Goal: Task Accomplishment & Management: Complete application form

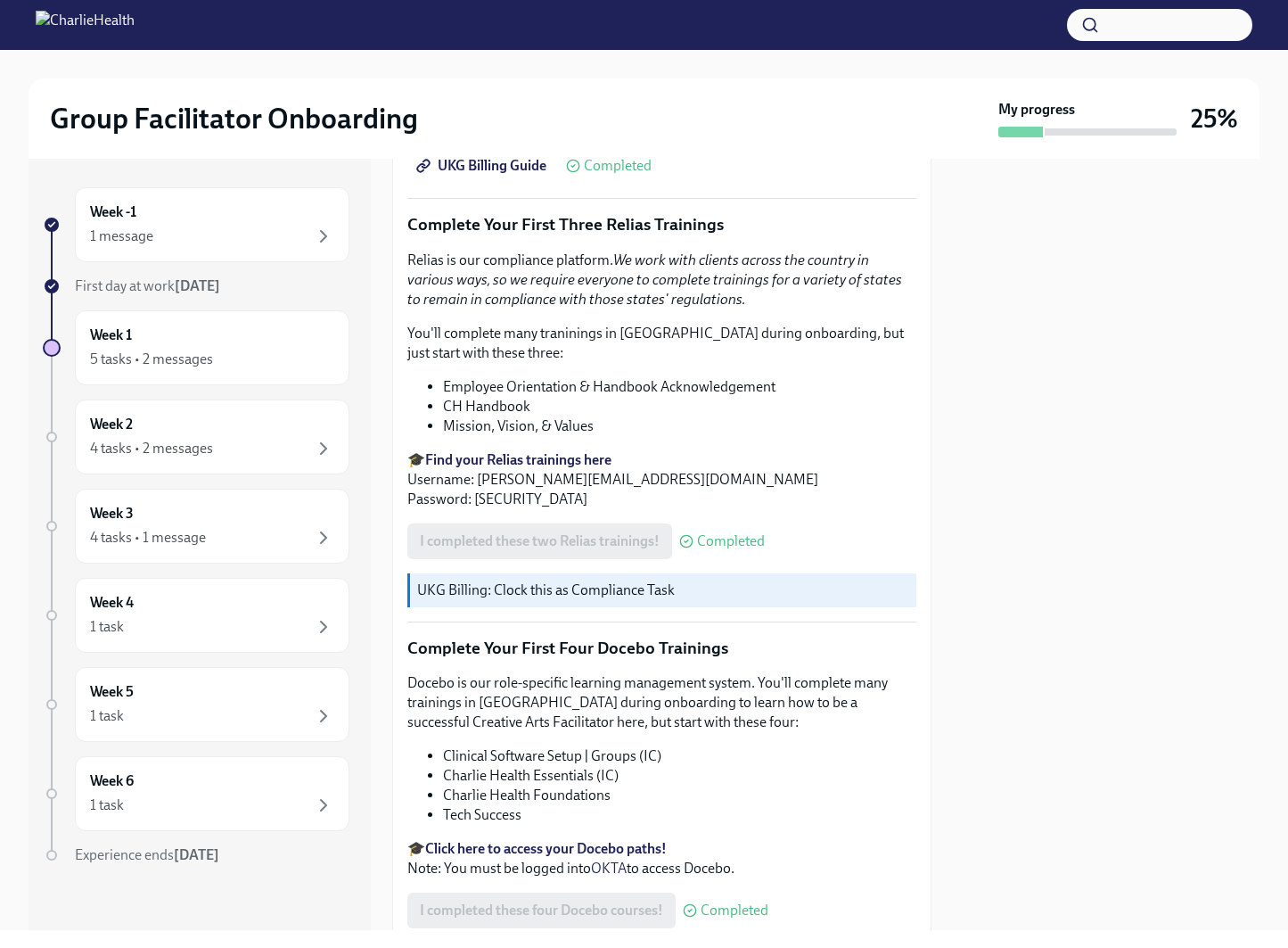
scroll to position [2051, 0]
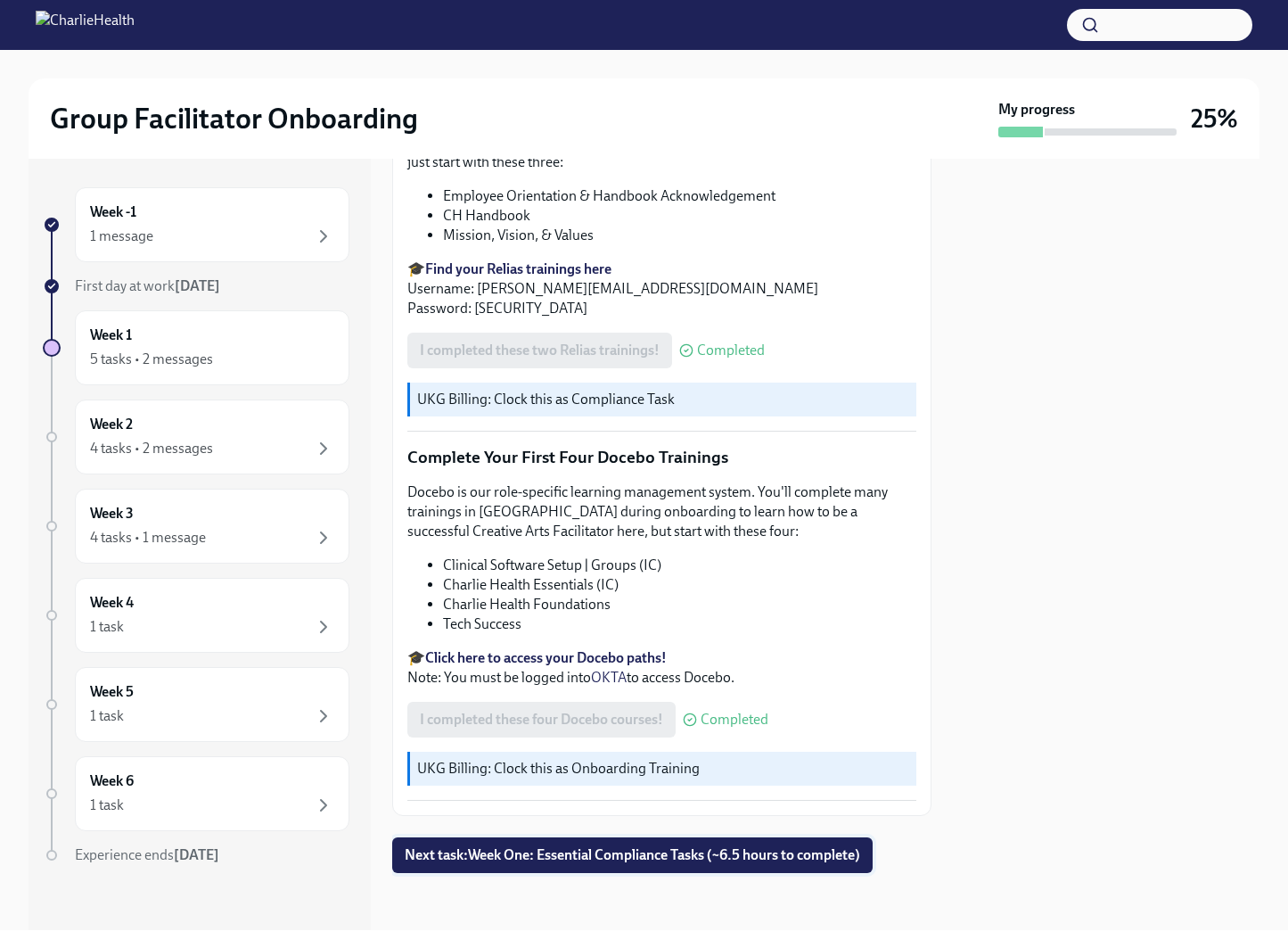
click at [699, 865] on button "Next task : Week One: Essential Compliance Tasks (~6.5 hours to complete)" at bounding box center [633, 854] width 480 height 36
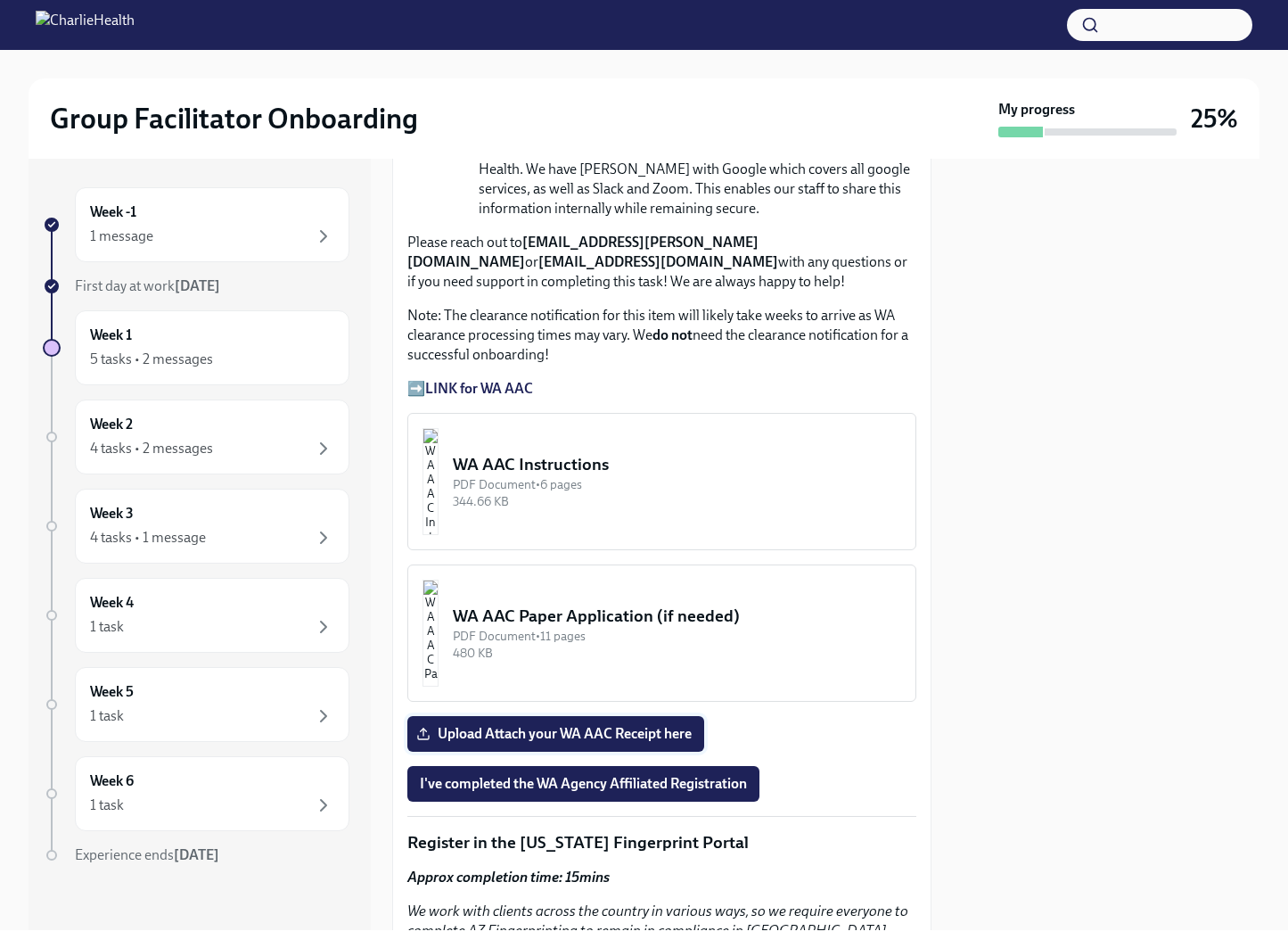
scroll to position [1425, 0]
click at [489, 390] on strong "LINK for WA AAC" at bounding box center [479, 387] width 108 height 17
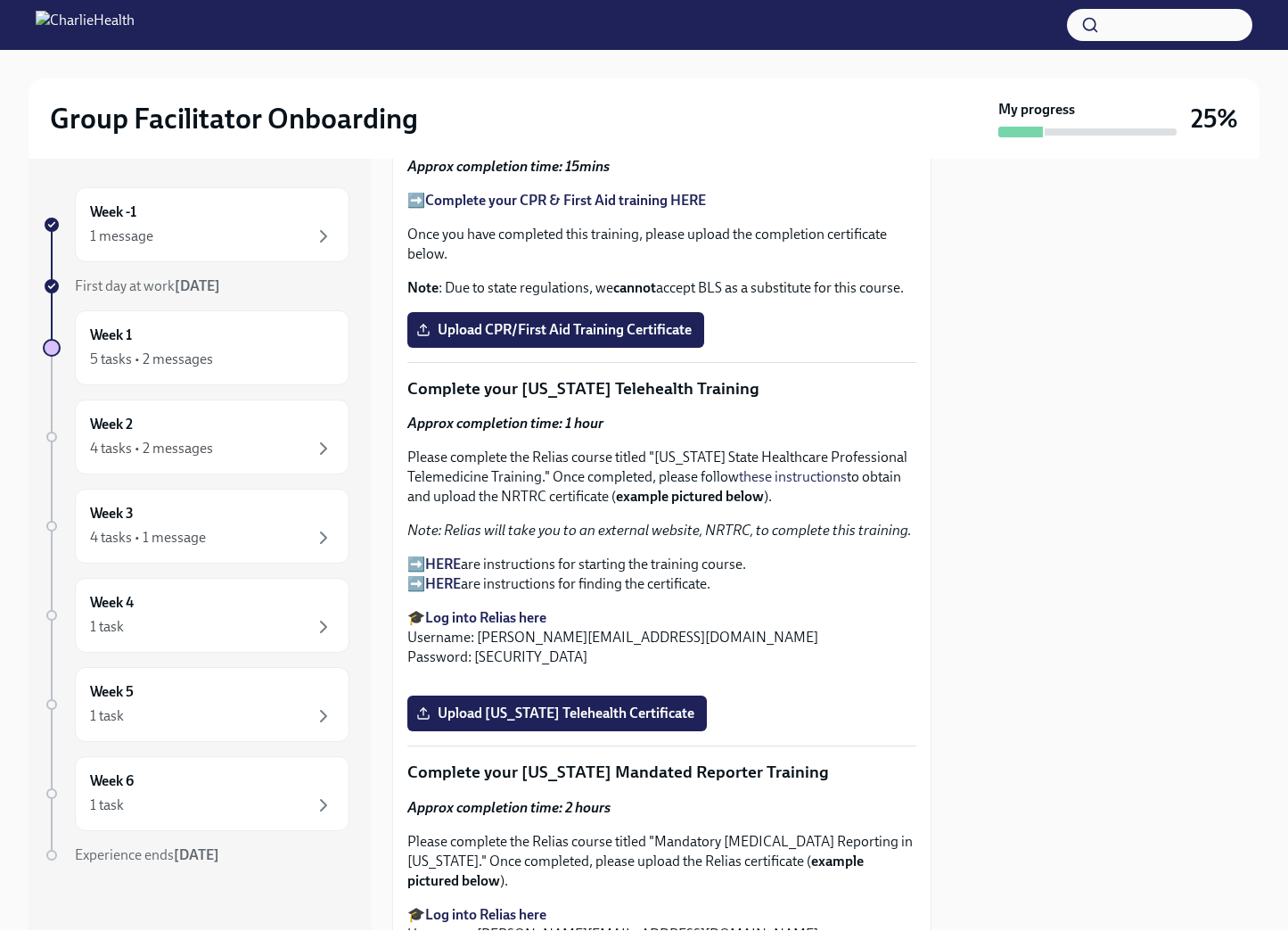
scroll to position [2675, 0]
click at [209, 342] on div "Week 1 5 tasks • 2 messages" at bounding box center [212, 347] width 244 height 45
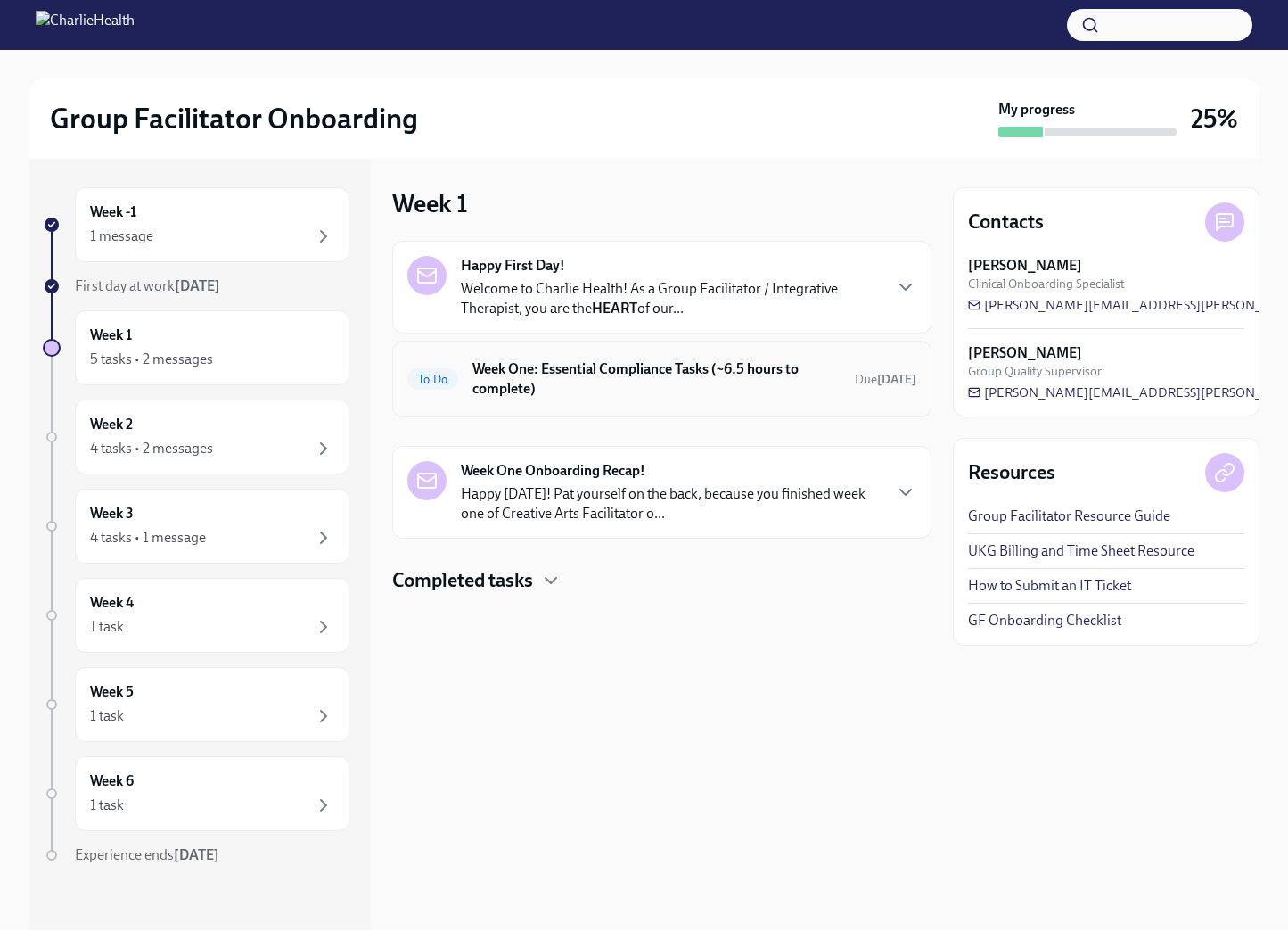
click at [728, 393] on h6 "Week One: Essential Compliance Tasks (~6.5 hours to complete)" at bounding box center [656, 379] width 369 height 39
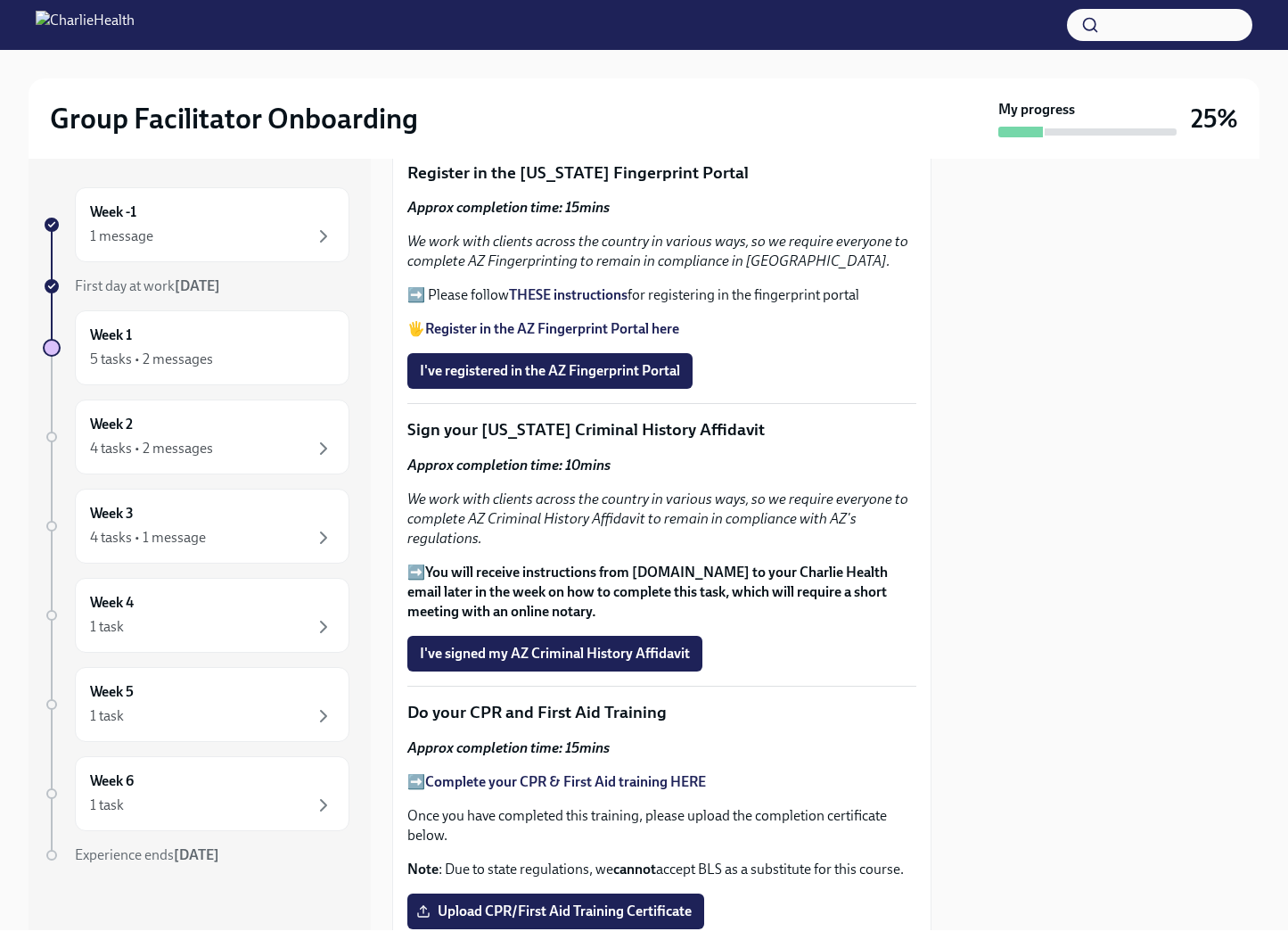
scroll to position [2096, 0]
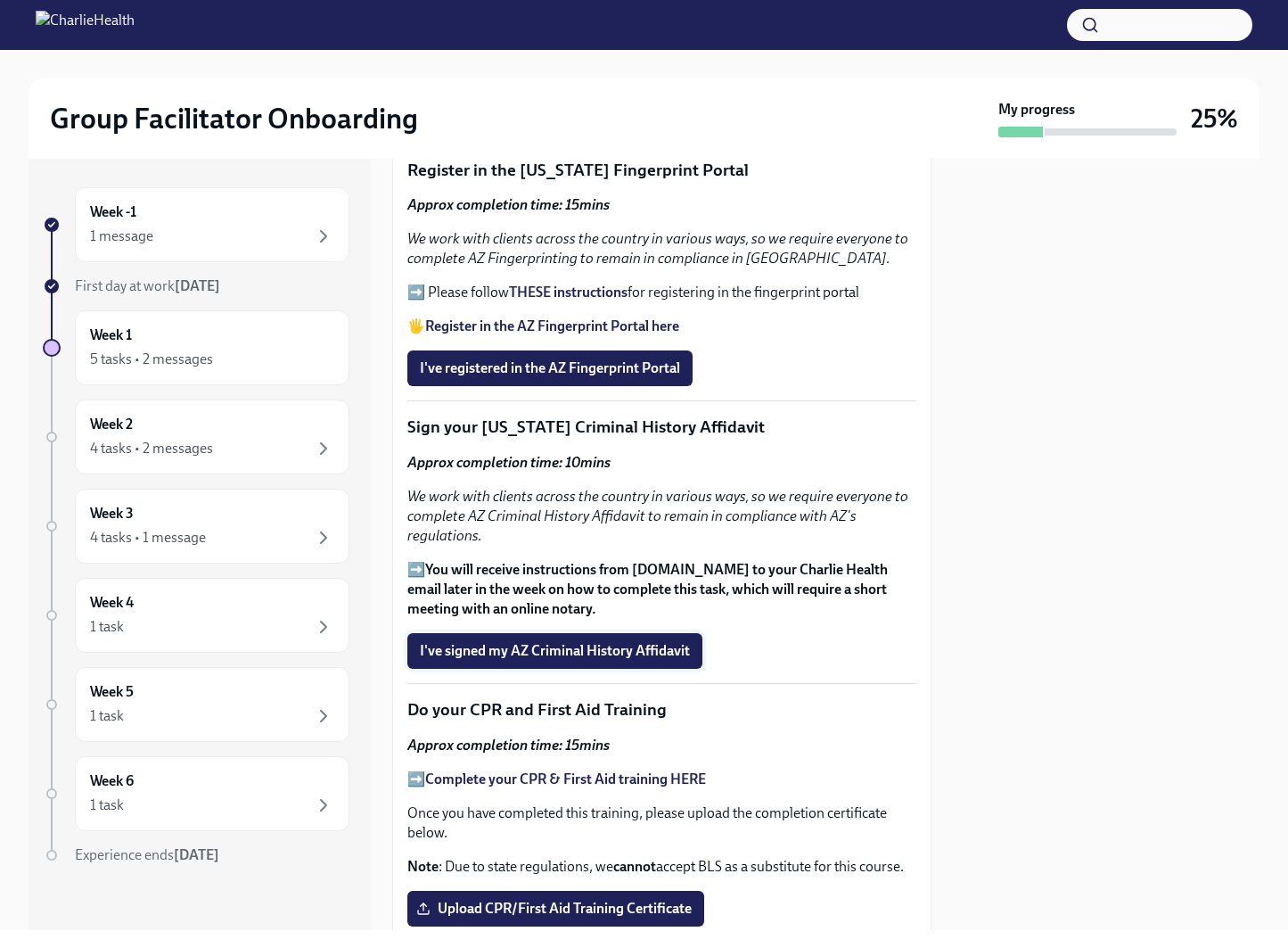
click at [606, 653] on span "I've signed my AZ Criminal History Affidavit" at bounding box center [555, 650] width 270 height 17
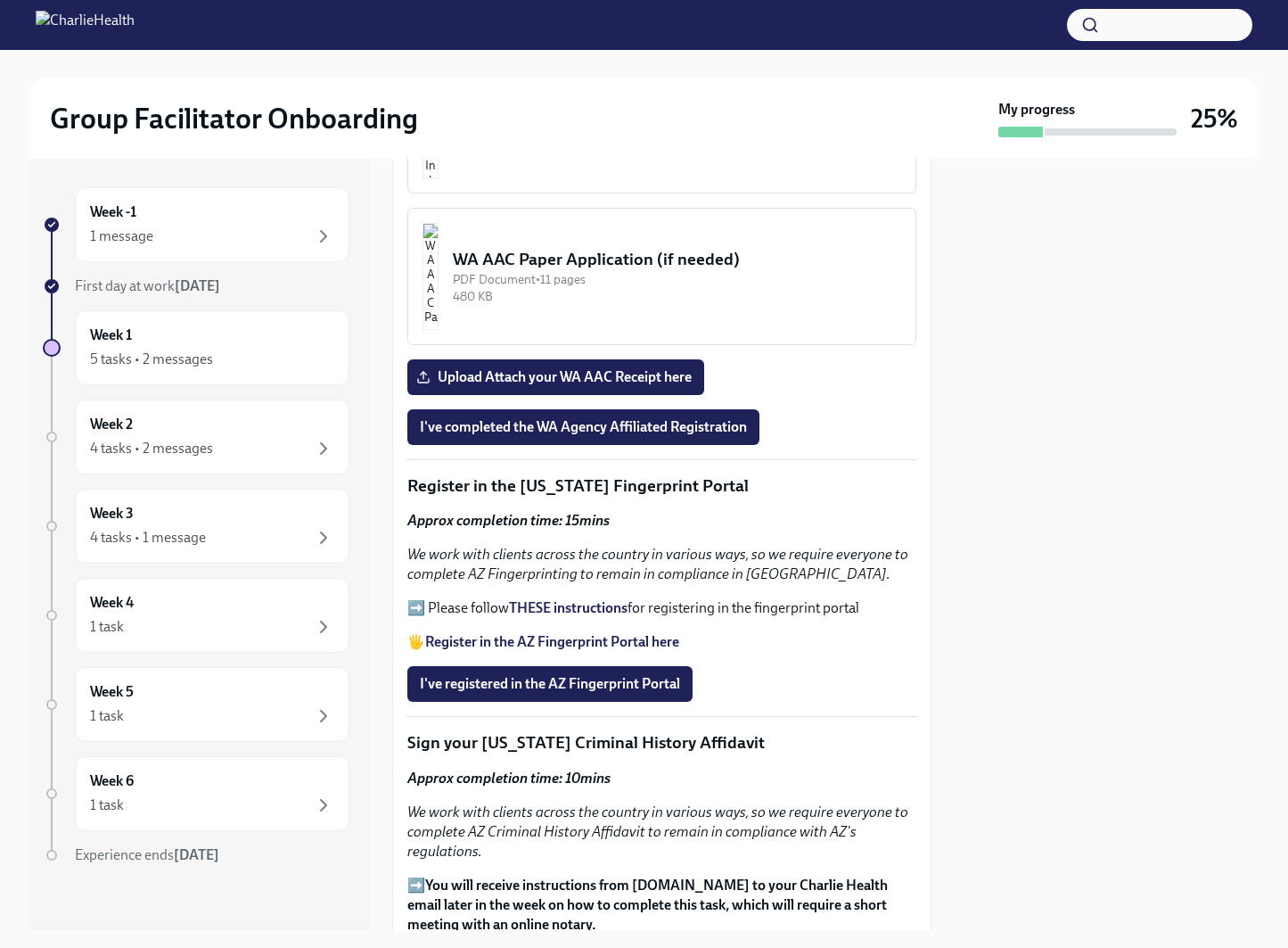
scroll to position [1775, 0]
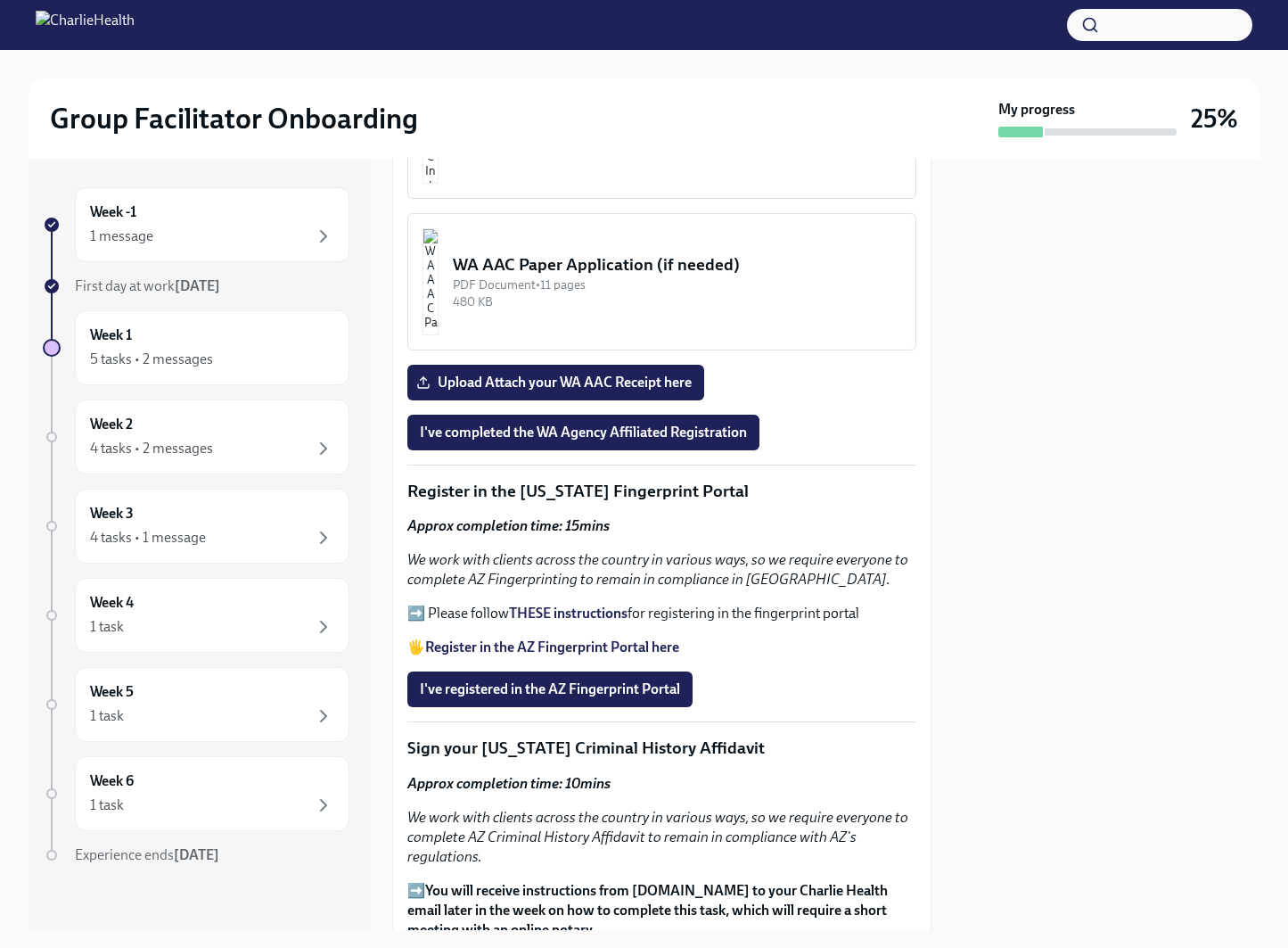
click at [580, 647] on strong "Register in the AZ Fingerprint Portal here" at bounding box center [552, 646] width 254 height 17
click at [302, 349] on div "5 tasks • 2 messages" at bounding box center [212, 358] width 244 height 21
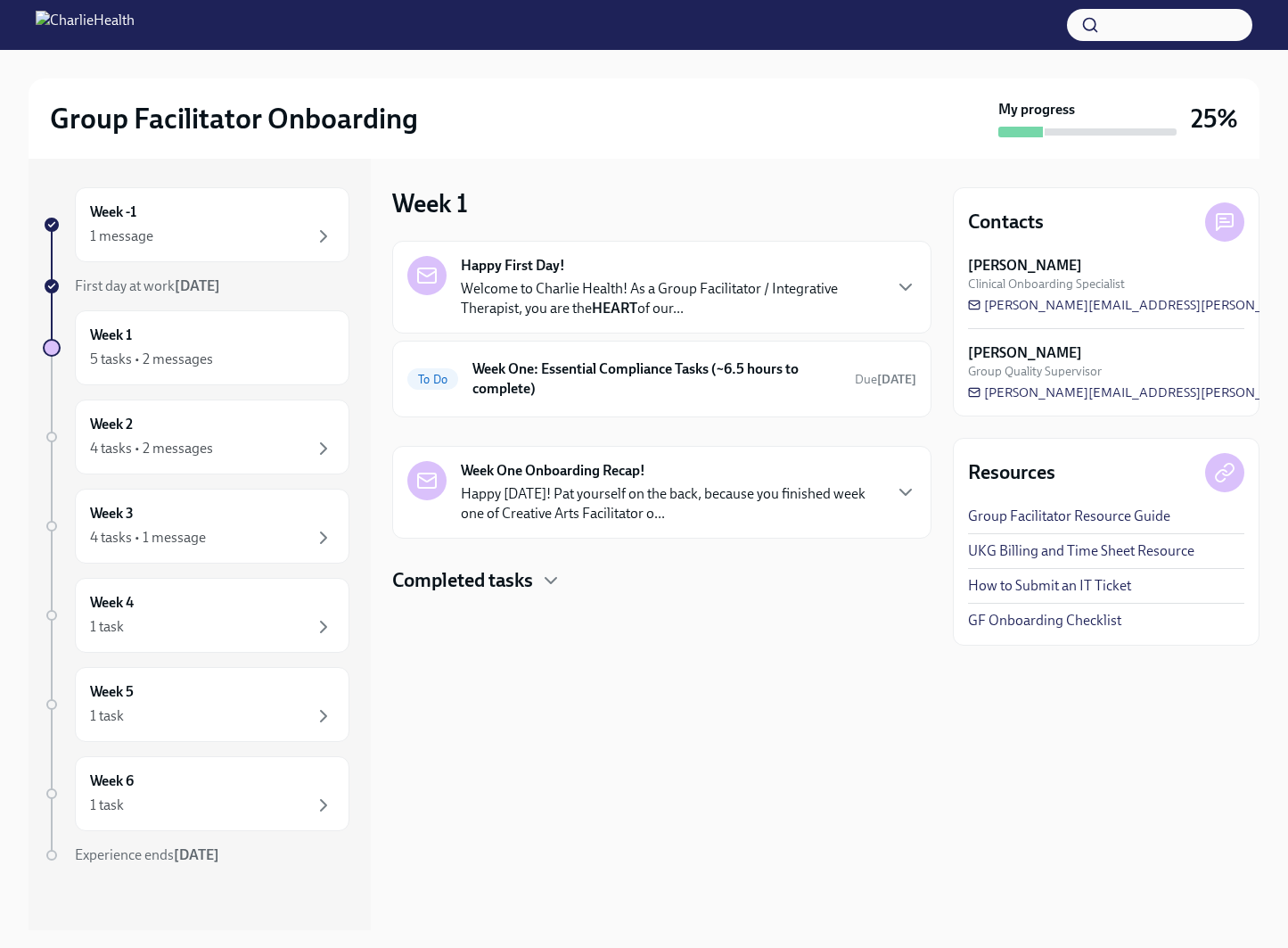
click at [915, 299] on div "Happy First Day! Welcome to Charlie Health! As a Group Facilitator / Integrativ…" at bounding box center [661, 287] width 509 height 62
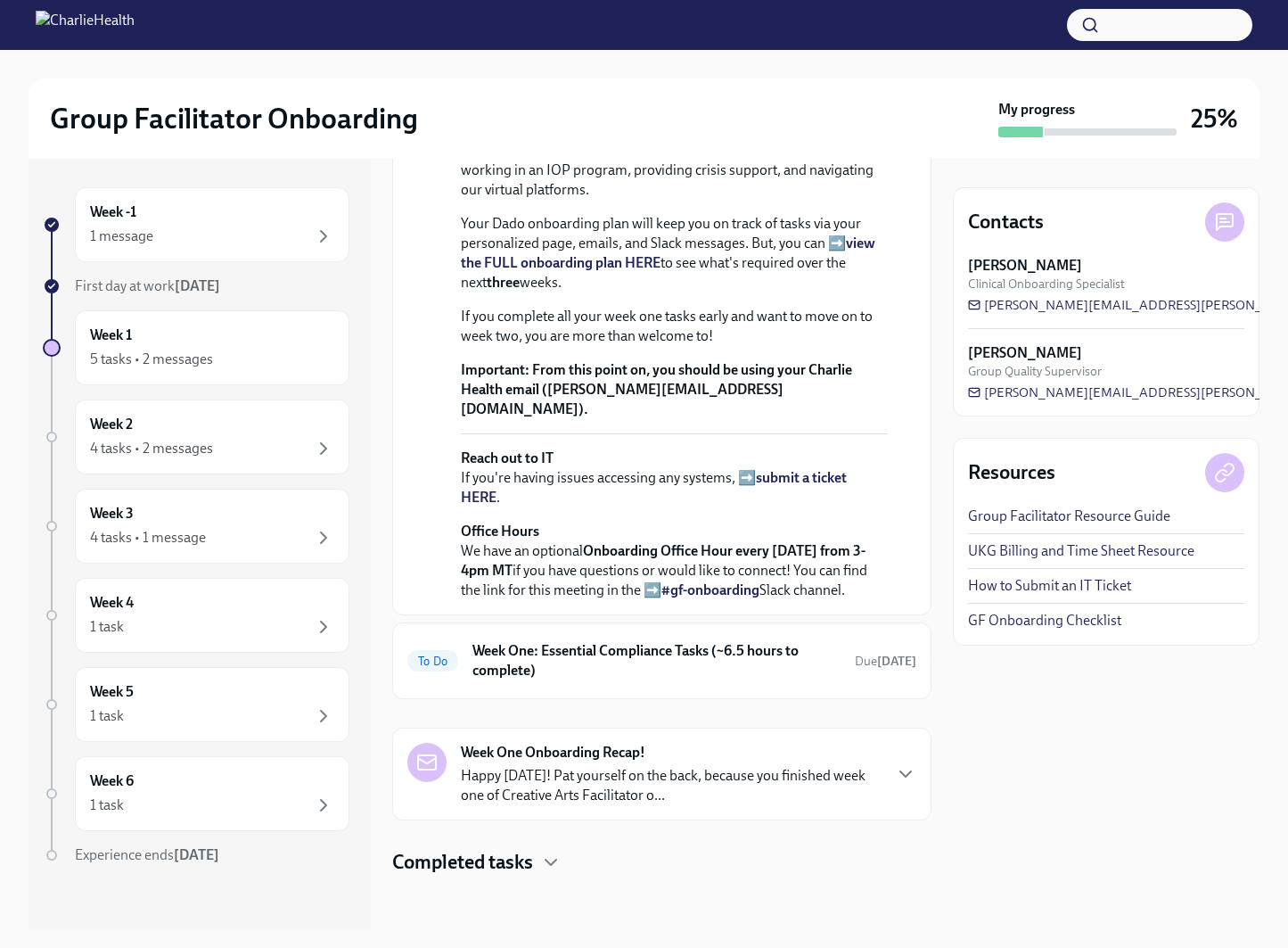
scroll to position [502, 0]
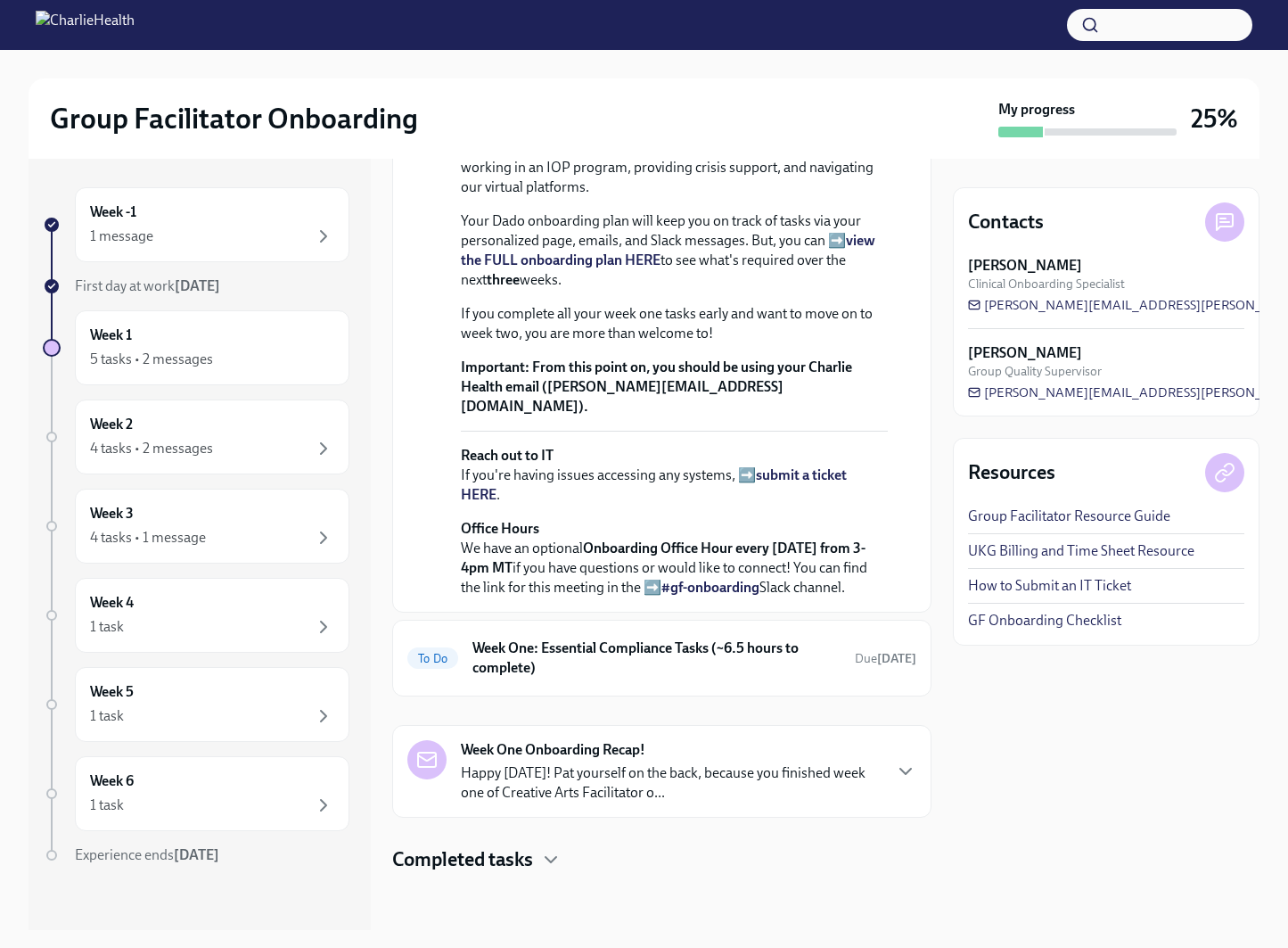
click at [742, 799] on p "Happy [DATE]! Pat yourself on the back, because you finished week one of Creati…" at bounding box center [671, 782] width 420 height 39
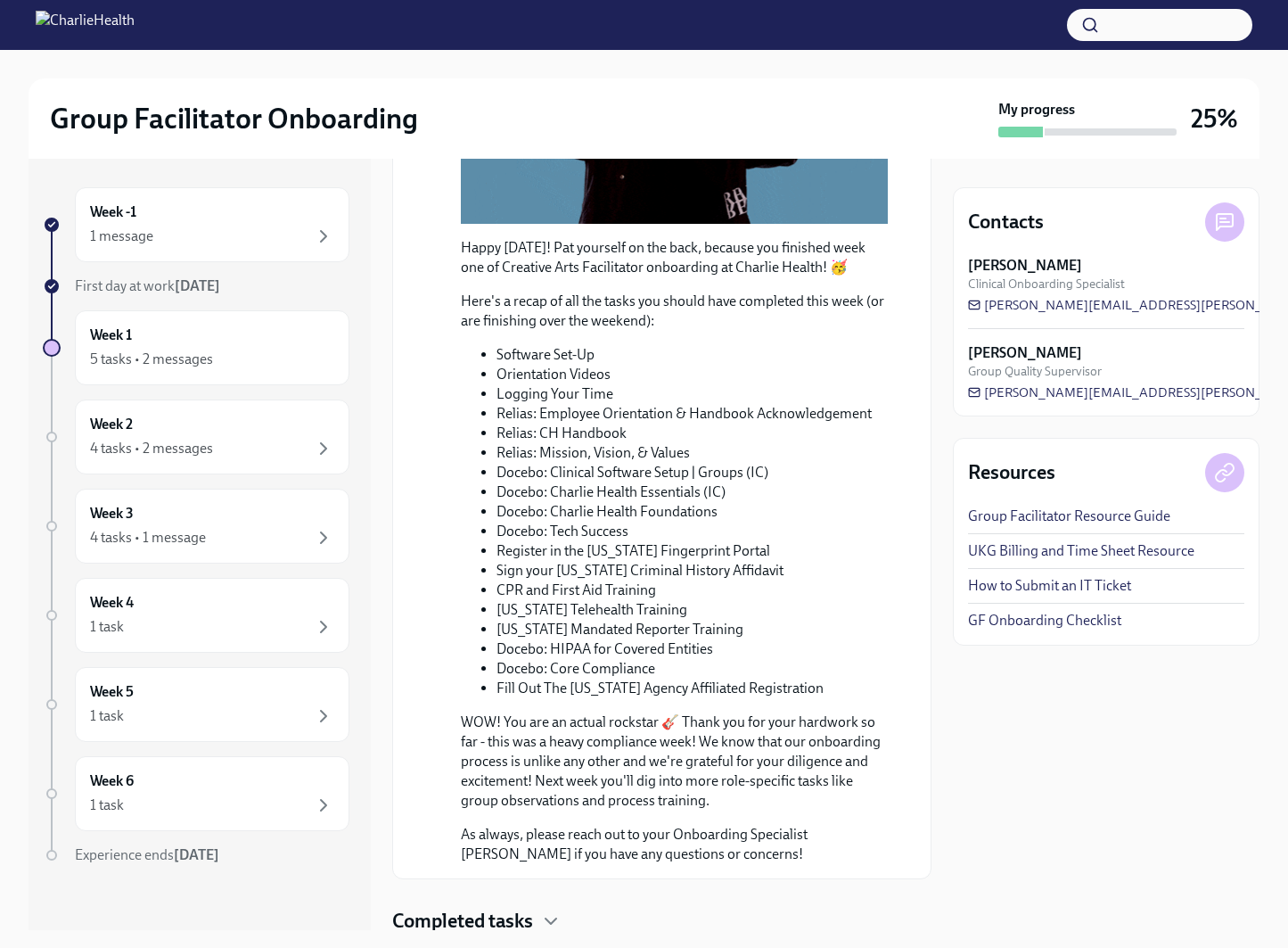
scroll to position [1209, 0]
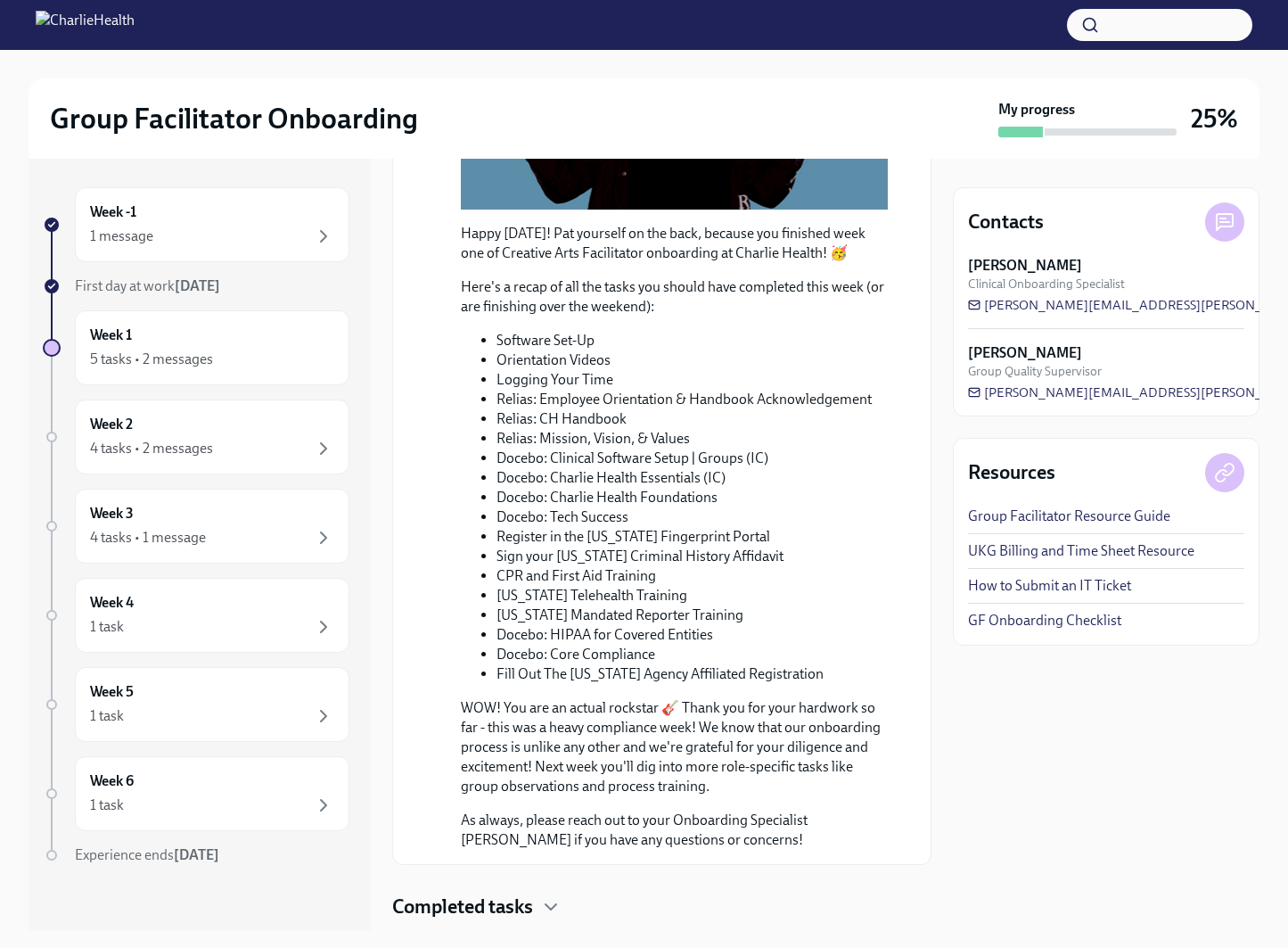
click at [510, 546] on li "Register in the [US_STATE] Fingerprint Portal" at bounding box center [692, 536] width 391 height 19
drag, startPoint x: 496, startPoint y: 675, endPoint x: 754, endPoint y: 680, distance: 258.0
click at [754, 546] on li "Register in the [US_STATE] Fingerprint Portal" at bounding box center [692, 536] width 391 height 19
